Goal: Navigation & Orientation: Understand site structure

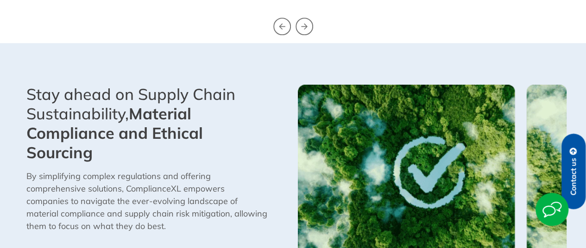
scroll to position [775, 0]
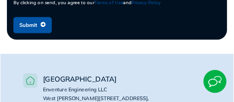
scroll to position [744, 0]
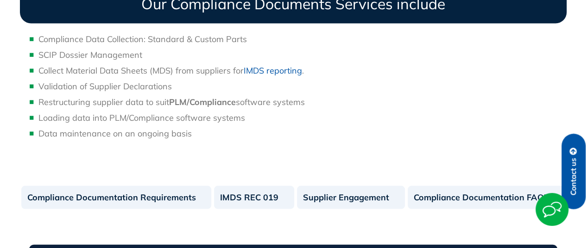
scroll to position [648, 0]
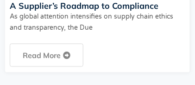
scroll to position [406, 0]
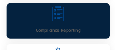
scroll to position [539, 0]
